Goal: Find specific page/section: Find specific page/section

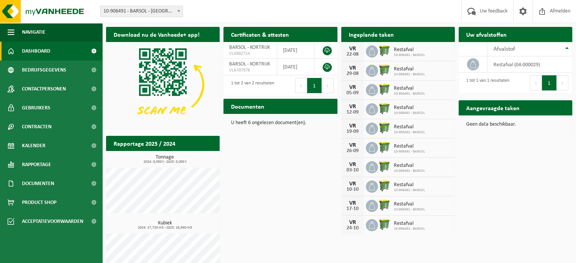
click at [408, 48] on span "Restafval" at bounding box center [409, 50] width 31 height 6
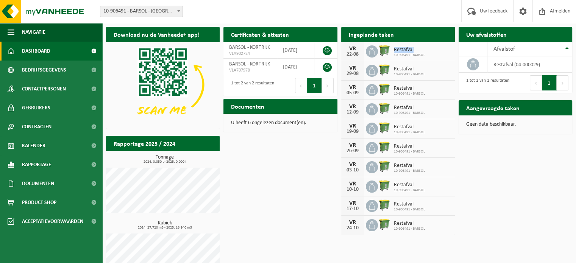
click at [408, 48] on span "Restafval" at bounding box center [409, 50] width 31 height 6
click at [511, 64] on td "restafval (04-000029)" at bounding box center [529, 64] width 85 height 16
click at [61, 69] on span "Bedrijfsgegevens" at bounding box center [44, 70] width 44 height 19
